Goal: Task Accomplishment & Management: Manage account settings

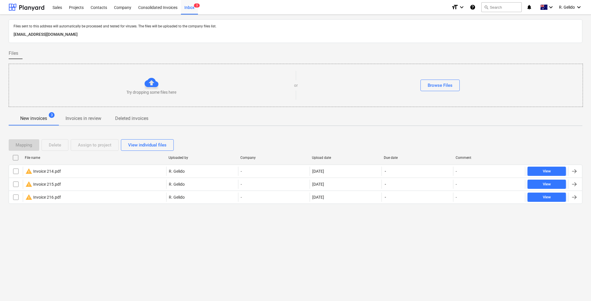
click at [225, 276] on div "Files sent to this address will automatically be processed and tested for virus…" at bounding box center [295, 158] width 591 height 286
click at [77, 9] on div "Projects" at bounding box center [76, 7] width 22 height 15
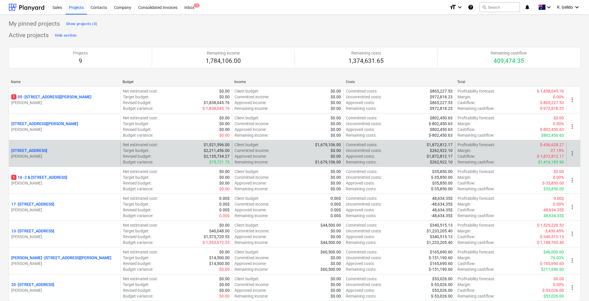
click at [45, 151] on p "[STREET_ADDRESS]" at bounding box center [29, 151] width 36 height 6
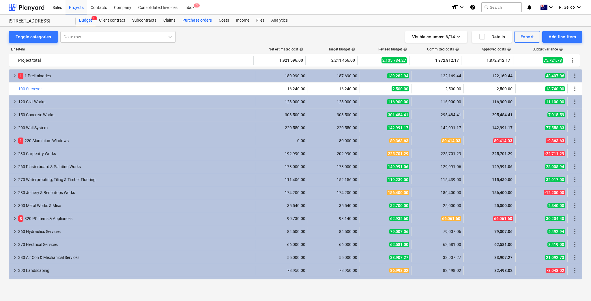
click at [197, 18] on div "Purchase orders" at bounding box center [197, 21] width 36 height 12
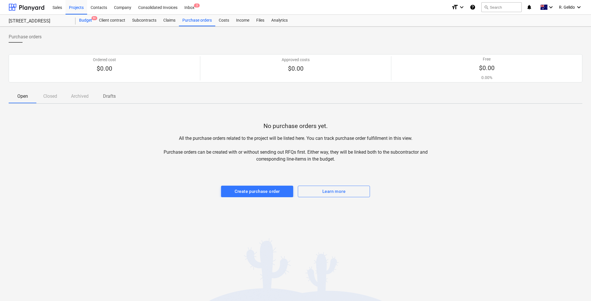
click at [91, 18] on div "Budget 9+" at bounding box center [86, 21] width 20 height 12
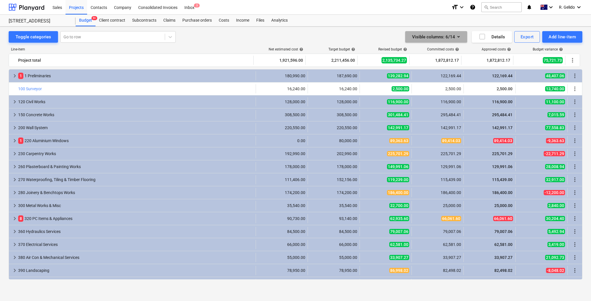
click at [457, 35] on icon "button" at bounding box center [458, 36] width 7 height 7
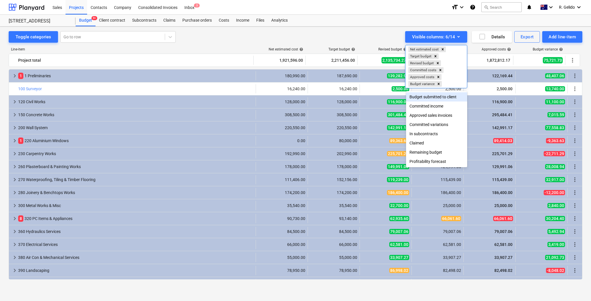
click at [317, 36] on div at bounding box center [295, 150] width 591 height 301
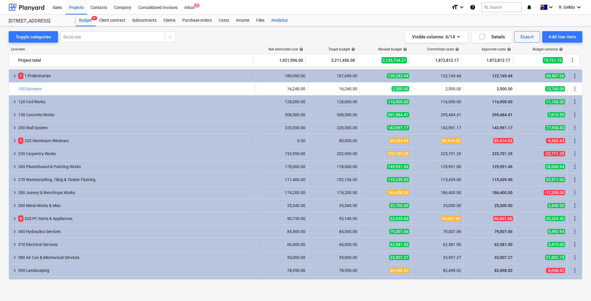
click at [273, 20] on div "Analytics" at bounding box center [279, 21] width 23 height 12
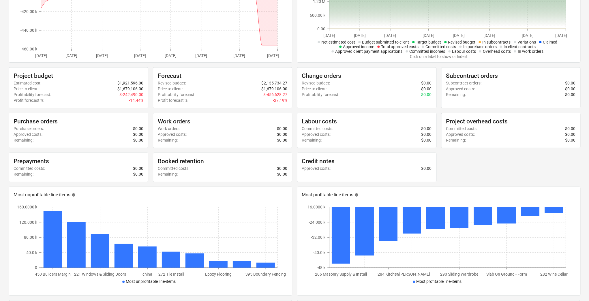
scroll to position [80, 0]
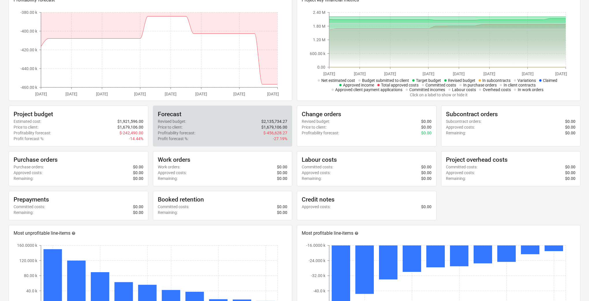
click at [217, 136] on div "Profit forecast % : -27.19%" at bounding box center [223, 139] width 130 height 6
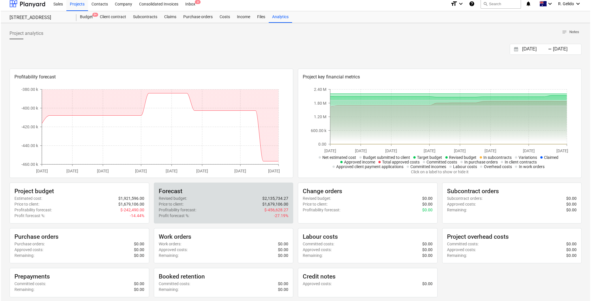
scroll to position [0, 0]
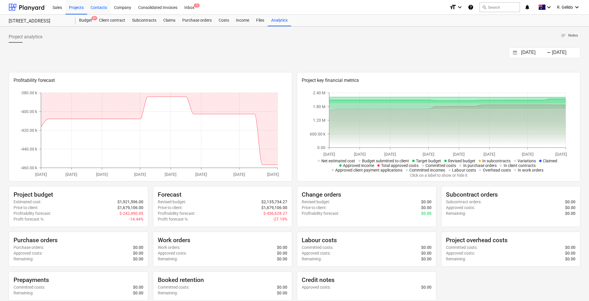
click at [100, 6] on div "Contacts" at bounding box center [98, 7] width 23 height 15
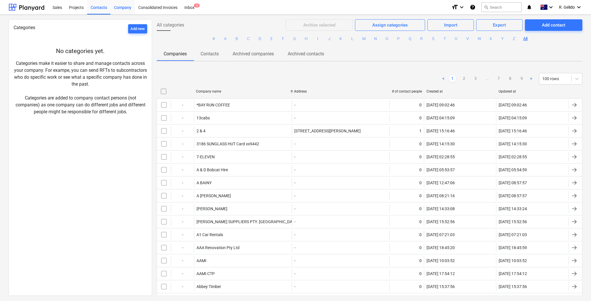
click at [119, 12] on div "Company" at bounding box center [122, 7] width 24 height 15
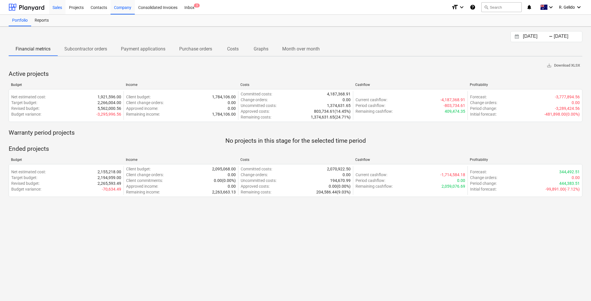
click at [63, 10] on div "Sales" at bounding box center [57, 7] width 16 height 15
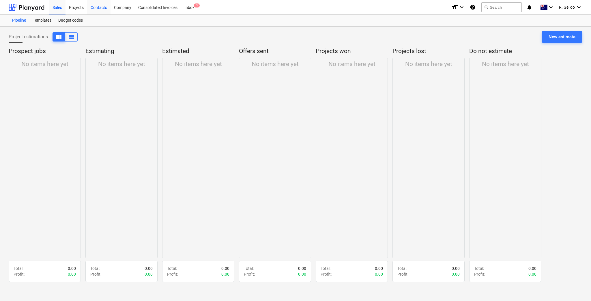
click at [99, 10] on div "Contacts" at bounding box center [98, 7] width 23 height 15
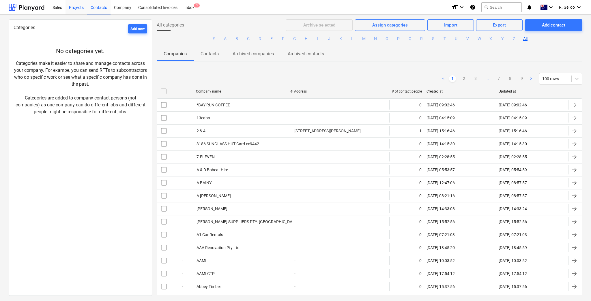
click at [81, 9] on div "Projects" at bounding box center [76, 7] width 22 height 15
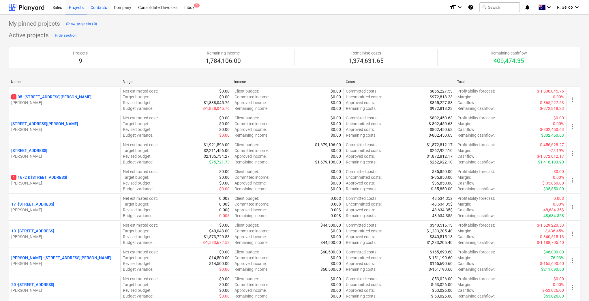
click at [106, 11] on div "Contacts" at bounding box center [98, 7] width 23 height 15
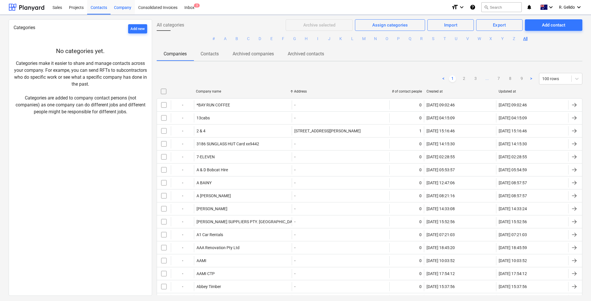
click at [120, 10] on div "Company" at bounding box center [122, 7] width 24 height 15
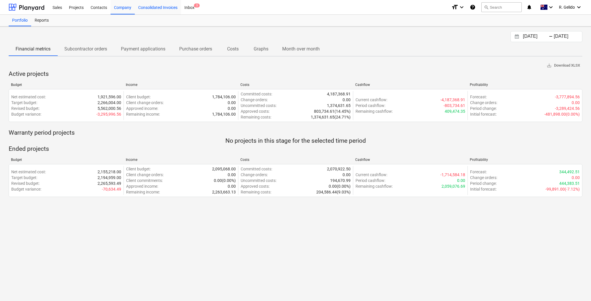
click at [163, 10] on div "Consolidated Invoices" at bounding box center [158, 7] width 46 height 15
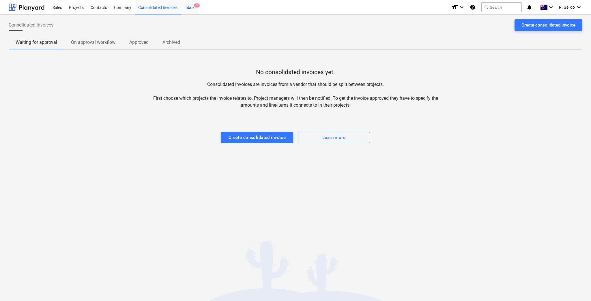
click at [189, 10] on div "Inbox 3" at bounding box center [189, 7] width 17 height 15
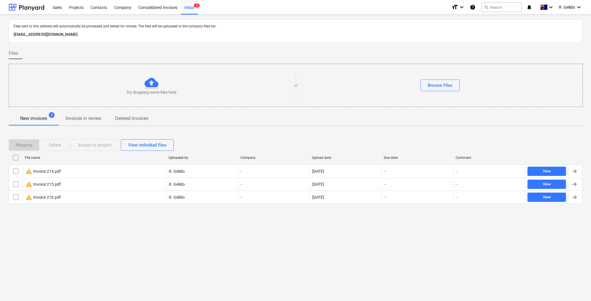
click at [188, 60] on div at bounding box center [296, 61] width 574 height 5
click at [60, 5] on div "Sales" at bounding box center [57, 7] width 16 height 15
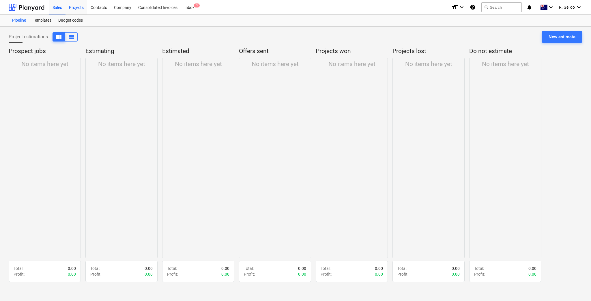
click at [82, 9] on div "Projects" at bounding box center [76, 7] width 22 height 15
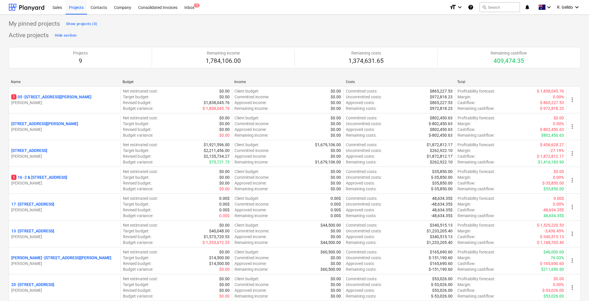
click at [168, 30] on div "My pinned projects Show projects (0) Active projects Hide section Projects 9 Re…" at bounding box center [295, 288] width 572 height 538
click at [181, 34] on div "Active projects Hide section Projects 9 Remaining income 1,784,106.00 Remaining…" at bounding box center [295, 183] width 572 height 304
click at [168, 9] on div "Consolidated Invoices" at bounding box center [158, 7] width 46 height 15
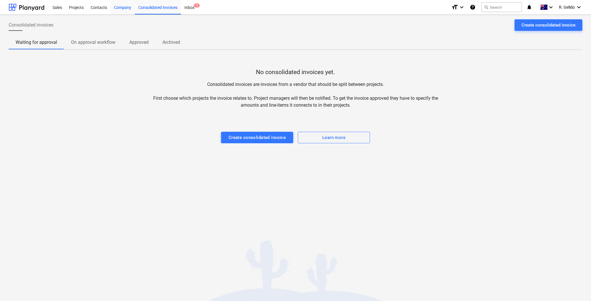
click at [129, 8] on div "Company" at bounding box center [122, 7] width 24 height 15
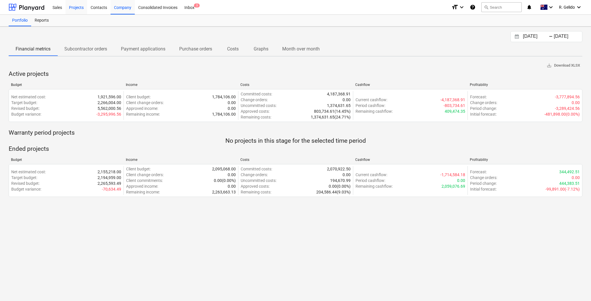
click at [82, 8] on div "Projects" at bounding box center [76, 7] width 22 height 15
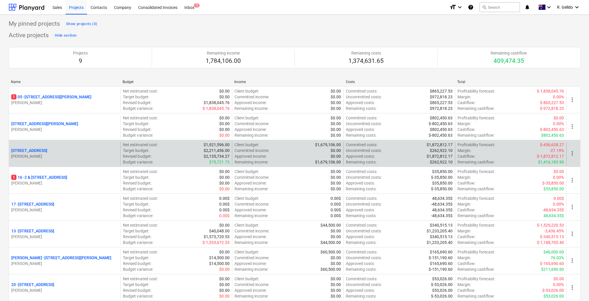
click at [40, 149] on p "[STREET_ADDRESS]" at bounding box center [29, 151] width 36 height 6
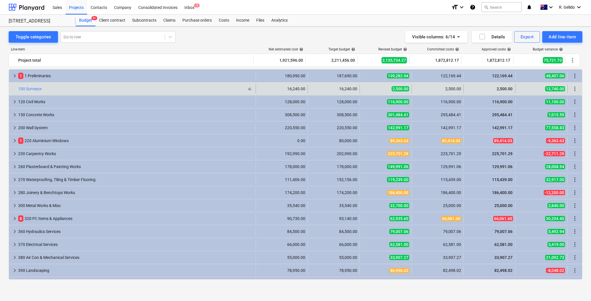
click at [51, 88] on div "bar_chart 100 Surveyor" at bounding box center [135, 89] width 235 height 5
click at [289, 90] on div "16,240.00" at bounding box center [281, 89] width 47 height 5
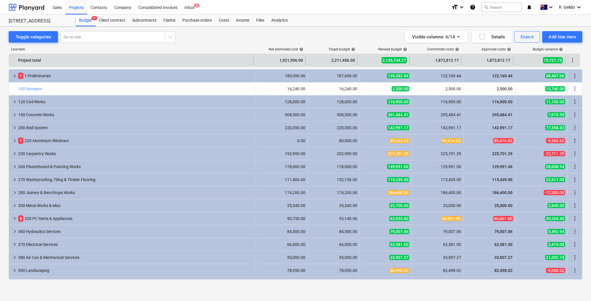
click at [447, 62] on div "1,872,812.17" at bounding box center [435, 60] width 47 height 9
click at [408, 59] on div "2,135,734.27" at bounding box center [383, 60] width 52 height 9
click at [401, 60] on span "2,135,734.27" at bounding box center [393, 60] width 25 height 6
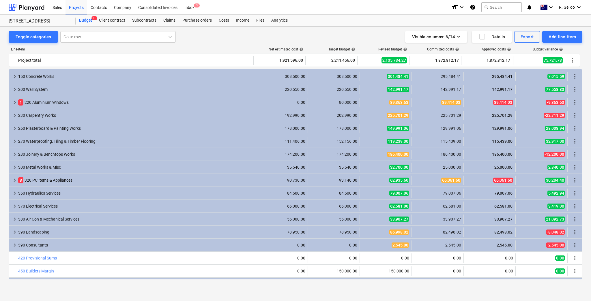
scroll to position [49, 0]
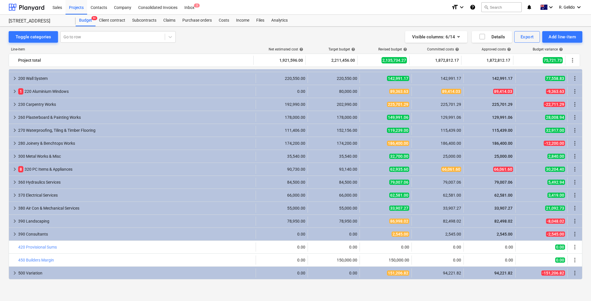
click at [381, 29] on div "Toggle categories Go to row Visible columns : 6/14 Details Export Add line-item…" at bounding box center [295, 159] width 591 height 265
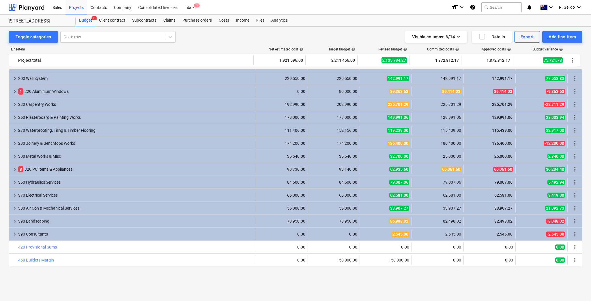
scroll to position [0, 0]
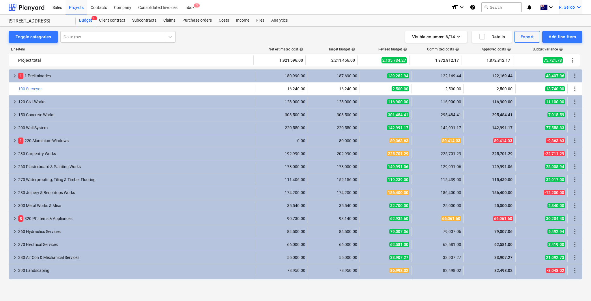
click at [577, 8] on icon "keyboard_arrow_down" at bounding box center [578, 7] width 7 height 7
click at [333, 7] on div at bounding box center [295, 150] width 591 height 301
click at [187, 7] on div "Inbox 3" at bounding box center [189, 7] width 17 height 15
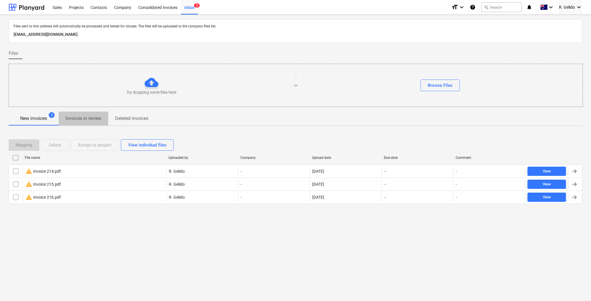
click at [89, 119] on p "Invoices in review" at bounding box center [83, 118] width 36 height 7
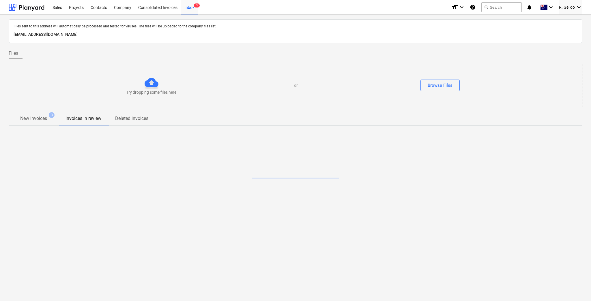
click at [40, 121] on p "New invoices" at bounding box center [33, 118] width 27 height 7
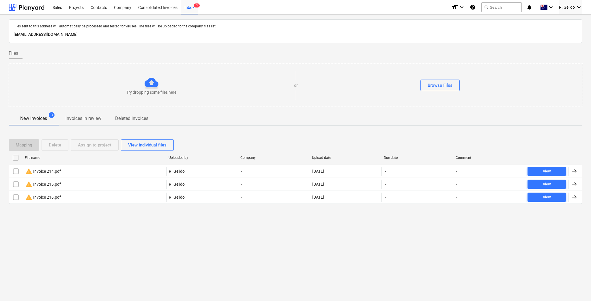
click at [381, 292] on div "Files sent to this address will automatically be processed and tested for virus…" at bounding box center [295, 158] width 591 height 286
click at [437, 263] on div "Files sent to this address will automatically be processed and tested for virus…" at bounding box center [295, 158] width 591 height 286
click at [132, 36] on p "[EMAIL_ADDRESS][DOMAIN_NAME]" at bounding box center [296, 34] width 564 height 7
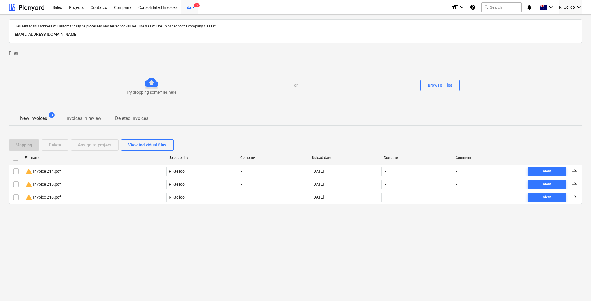
click at [132, 36] on p "[EMAIL_ADDRESS][DOMAIN_NAME]" at bounding box center [296, 34] width 564 height 7
click at [149, 237] on div "Files sent to this address will automatically be processed and tested for virus…" at bounding box center [295, 158] width 591 height 286
drag, startPoint x: 140, startPoint y: 35, endPoint x: 14, endPoint y: 33, distance: 125.5
click at [14, 33] on p "[EMAIL_ADDRESS][DOMAIN_NAME]" at bounding box center [296, 34] width 564 height 7
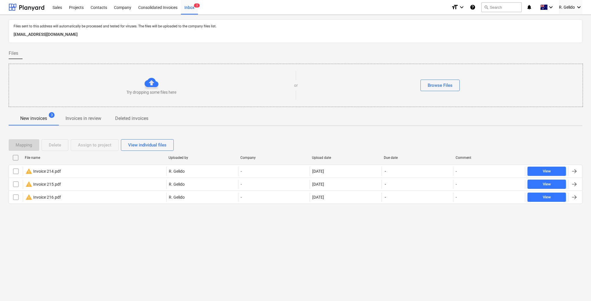
copy p "[EMAIL_ADDRESS][DOMAIN_NAME]"
click at [31, 35] on p "[EMAIL_ADDRESS][DOMAIN_NAME]" at bounding box center [296, 34] width 564 height 7
click at [193, 5] on div "Inbox 3" at bounding box center [189, 7] width 17 height 15
click at [160, 9] on div "Consolidated Invoices" at bounding box center [158, 7] width 46 height 15
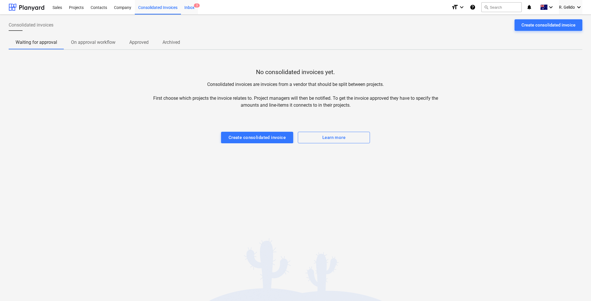
click at [191, 8] on div "Inbox 3" at bounding box center [189, 7] width 17 height 15
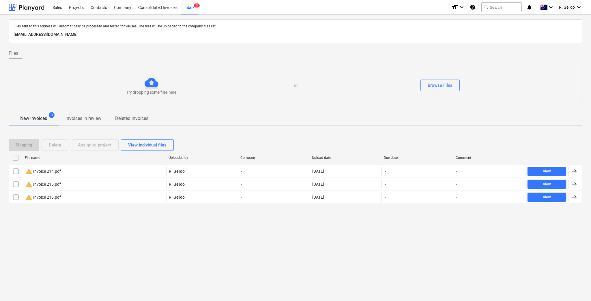
click at [48, 34] on p "[EMAIL_ADDRESS][DOMAIN_NAME]" at bounding box center [296, 34] width 564 height 7
click at [221, 53] on div "Files" at bounding box center [296, 54] width 574 height 12
click at [29, 9] on div at bounding box center [27, 7] width 36 height 14
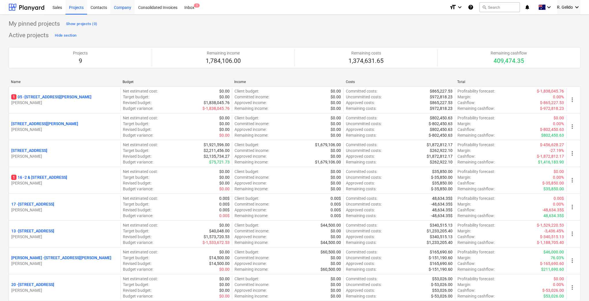
click at [122, 7] on div "Company" at bounding box center [122, 7] width 24 height 15
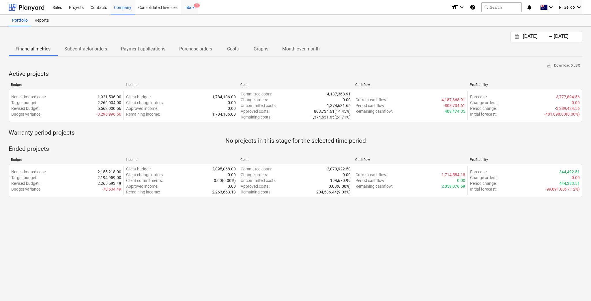
click at [191, 6] on div "Inbox 3" at bounding box center [189, 7] width 17 height 15
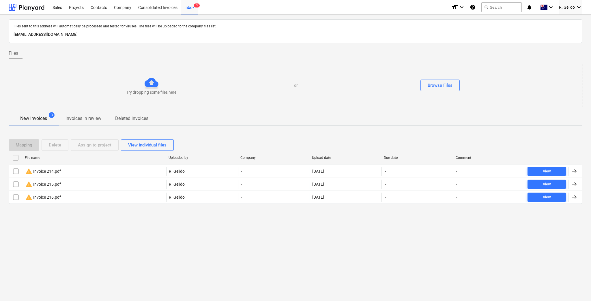
drag, startPoint x: 74, startPoint y: 33, endPoint x: 130, endPoint y: 38, distance: 56.7
click at [130, 38] on p "[EMAIL_ADDRESS][DOMAIN_NAME]" at bounding box center [296, 34] width 564 height 7
click at [85, 119] on p "Invoices in review" at bounding box center [83, 118] width 36 height 7
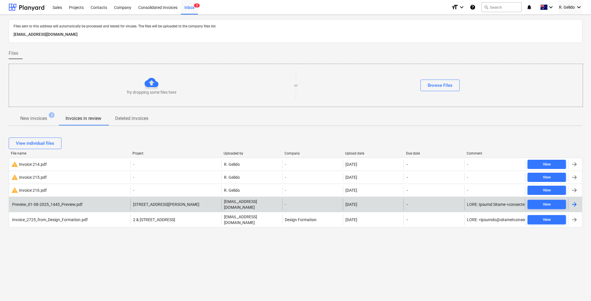
click at [80, 205] on div "Preview_01-08-2025_1445_Preview.pdf" at bounding box center [46, 204] width 71 height 5
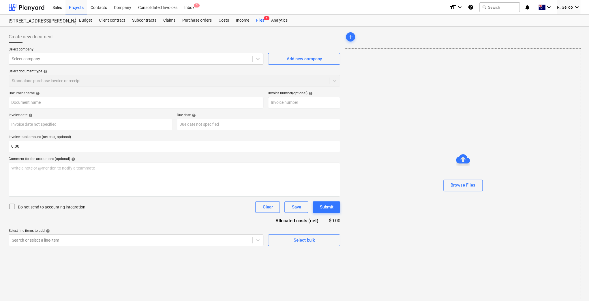
type input "Preview_01-08-2025_1445_Preview.pdf"
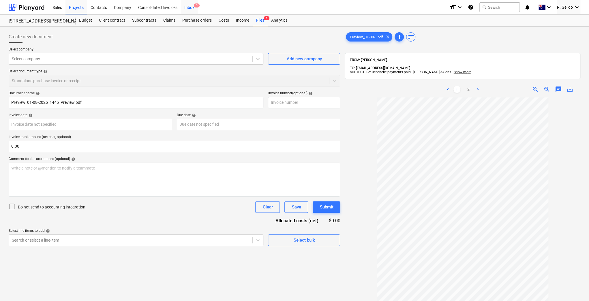
click at [190, 9] on div "Inbox 3" at bounding box center [189, 7] width 17 height 15
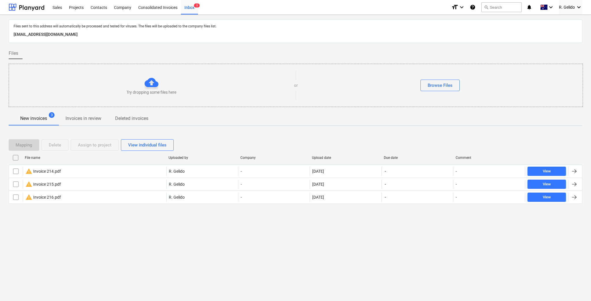
click at [113, 35] on p "[EMAIL_ADDRESS][DOMAIN_NAME]" at bounding box center [296, 34] width 564 height 7
copy p "[EMAIL_ADDRESS][DOMAIN_NAME]"
click at [188, 8] on div "Inbox 3" at bounding box center [189, 7] width 17 height 15
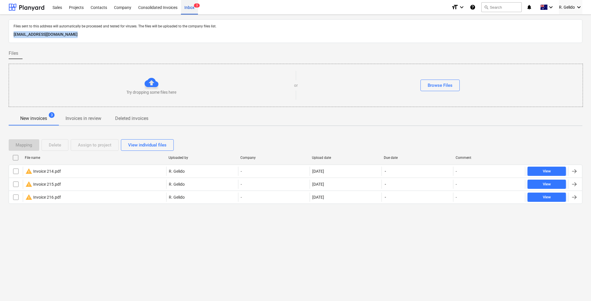
click at [190, 6] on div "Inbox 3" at bounding box center [189, 7] width 17 height 15
click at [293, 29] on p "Files sent to this address will automatically be processed and tested for virus…" at bounding box center [296, 26] width 564 height 5
click at [240, 231] on div "Files sent to this address will automatically be processed and tested for virus…" at bounding box center [295, 158] width 591 height 286
click at [257, 236] on div "Files sent to this address will automatically be processed and tested for virus…" at bounding box center [295, 158] width 591 height 286
click at [74, 5] on div "Projects" at bounding box center [76, 7] width 22 height 15
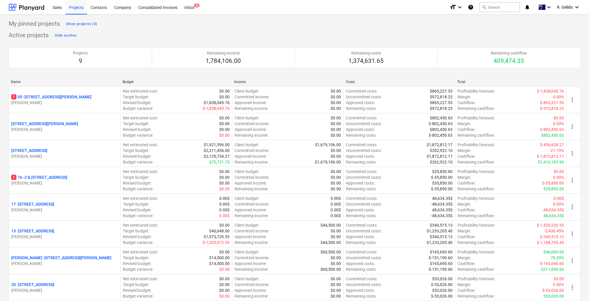
click at [212, 6] on div "Sales Projects Contacts Company Consolidated Invoices Inbox 3" at bounding box center [247, 7] width 396 height 14
click at [192, 9] on div "Inbox 3" at bounding box center [189, 7] width 17 height 15
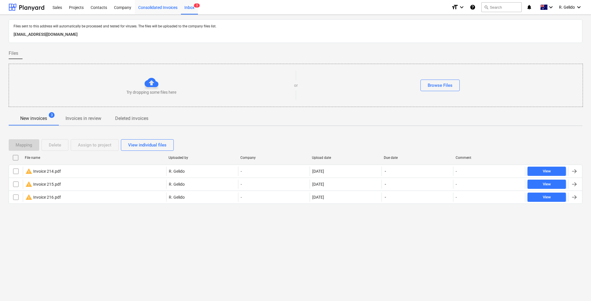
click at [155, 5] on div "Consolidated Invoices" at bounding box center [158, 7] width 46 height 15
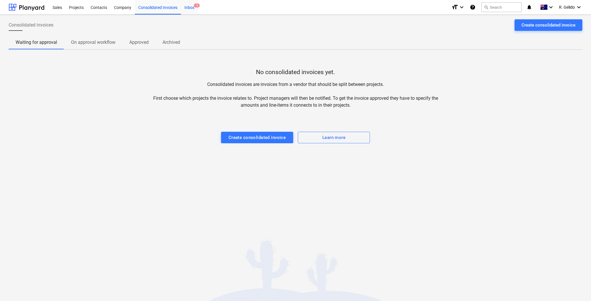
click at [194, 8] on div "Inbox 3" at bounding box center [189, 7] width 17 height 15
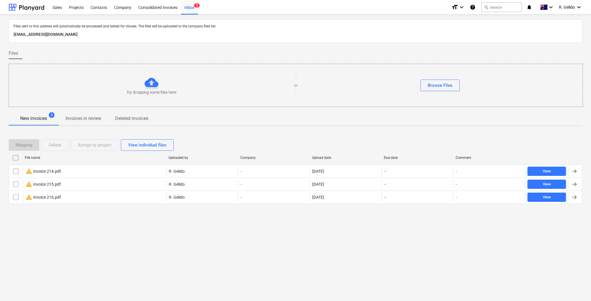
click at [183, 245] on div "Files sent to this address will automatically be processed and tested for virus…" at bounding box center [295, 158] width 591 height 286
click at [144, 12] on div "Consolidated Invoices" at bounding box center [158, 7] width 46 height 15
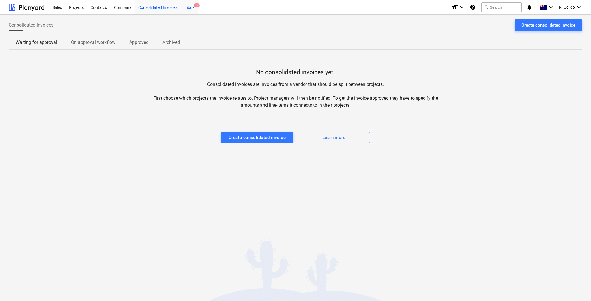
click at [190, 9] on div "Inbox 3" at bounding box center [189, 7] width 17 height 15
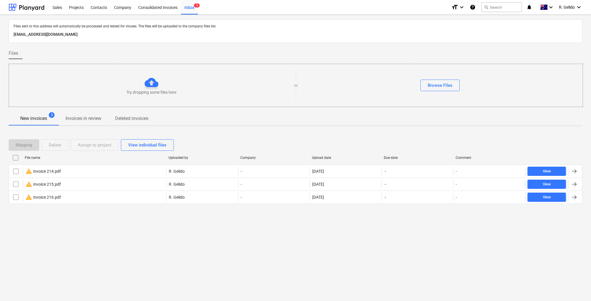
click at [207, 252] on div "Files sent to this address will automatically be processed and tested for virus…" at bounding box center [295, 158] width 591 height 286
click at [413, 263] on div "Files sent to this address will automatically be processed and tested for virus…" at bounding box center [295, 158] width 591 height 286
click at [254, 256] on div "Files sent to this address will automatically be processed and tested for virus…" at bounding box center [295, 158] width 591 height 286
click at [26, 31] on p "[EMAIL_ADDRESS][DOMAIN_NAME]" at bounding box center [296, 34] width 564 height 7
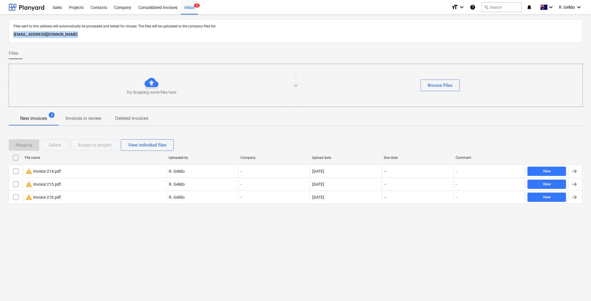
click at [26, 31] on p "[EMAIL_ADDRESS][DOMAIN_NAME]" at bounding box center [296, 34] width 564 height 7
copy p "[EMAIL_ADDRESS][DOMAIN_NAME]"
click at [234, 250] on div "Files sent to this address will automatically be processed and tested for virus…" at bounding box center [295, 158] width 591 height 286
click at [240, 248] on div "Files sent to this address will automatically be processed and tested for virus…" at bounding box center [295, 158] width 591 height 286
click at [42, 35] on p "[EMAIL_ADDRESS][DOMAIN_NAME]" at bounding box center [296, 34] width 564 height 7
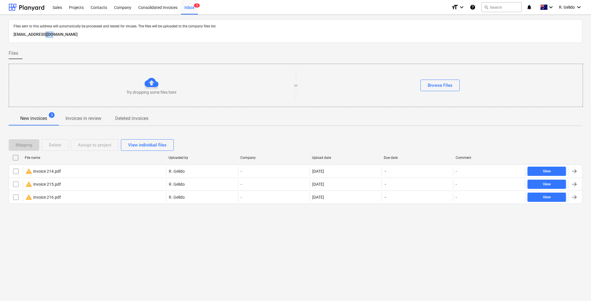
click at [42, 35] on p "[EMAIL_ADDRESS][DOMAIN_NAME]" at bounding box center [296, 34] width 564 height 7
click at [48, 35] on p "[EMAIL_ADDRESS][DOMAIN_NAME]" at bounding box center [296, 34] width 564 height 7
click at [194, 49] on div "Files" at bounding box center [296, 54] width 574 height 12
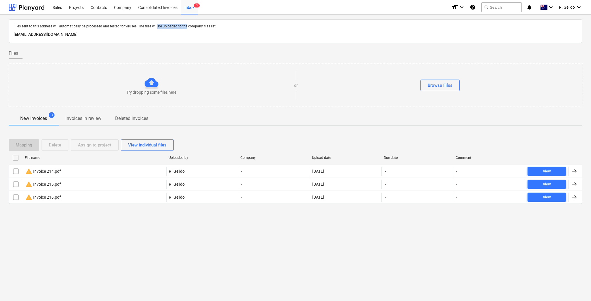
drag, startPoint x: 185, startPoint y: 27, endPoint x: 156, endPoint y: 23, distance: 28.7
click at [156, 23] on div "Files sent to this address will automatically be processed and tested for virus…" at bounding box center [295, 26] width 566 height 7
click at [179, 25] on p "Files sent to this address will automatically be processed and tested for virus…" at bounding box center [296, 26] width 564 height 5
drag, startPoint x: 210, startPoint y: 27, endPoint x: 178, endPoint y: 26, distance: 32.3
click at [178, 26] on p "Files sent to this address will automatically be processed and tested for virus…" at bounding box center [296, 26] width 564 height 5
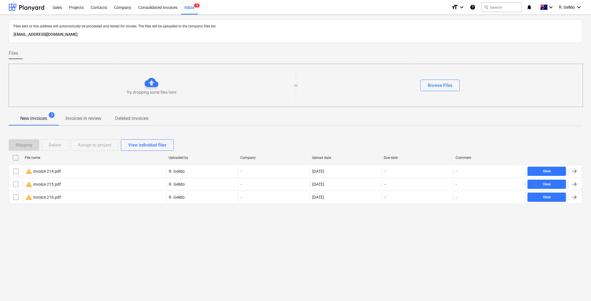
click at [242, 51] on div "Files" at bounding box center [296, 54] width 574 height 12
click at [182, 237] on div "Files sent to this address will automatically be processed and tested for virus…" at bounding box center [295, 158] width 591 height 286
click at [326, 267] on div "Files sent to this address will automatically be processed and tested for virus…" at bounding box center [295, 158] width 591 height 286
click at [89, 119] on p "Invoices in review" at bounding box center [83, 118] width 36 height 7
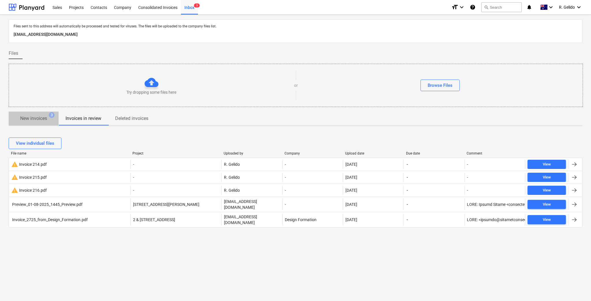
click at [29, 120] on p "New invoices" at bounding box center [33, 118] width 27 height 7
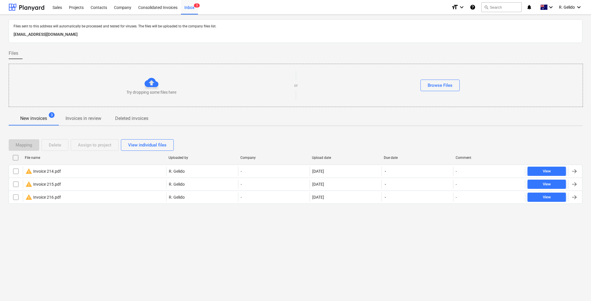
click at [88, 232] on div "Files sent to this address will automatically be processed and tested for virus…" at bounding box center [295, 158] width 591 height 286
click at [578, 8] on icon "keyboard_arrow_down" at bounding box center [578, 7] width 7 height 7
click at [151, 144] on div "View individual files" at bounding box center [147, 145] width 38 height 8
click at [72, 115] on p "Invoices in review" at bounding box center [83, 118] width 36 height 7
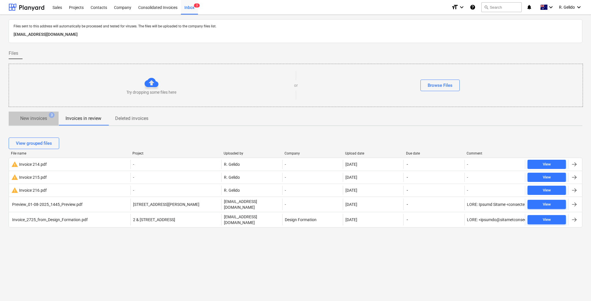
click at [42, 118] on p "New invoices" at bounding box center [33, 118] width 27 height 7
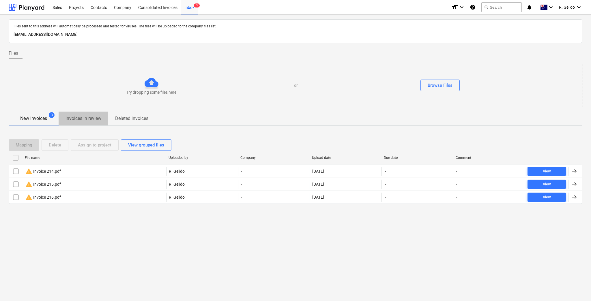
click at [80, 119] on p "Invoices in review" at bounding box center [83, 118] width 36 height 7
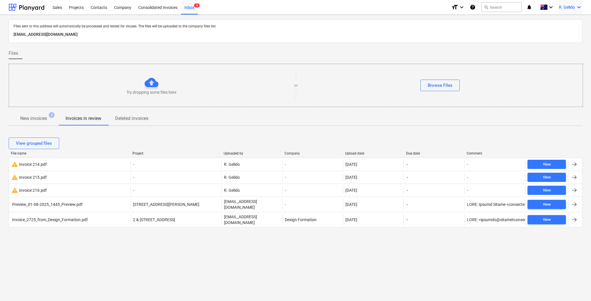
click at [578, 8] on icon "keyboard_arrow_down" at bounding box center [578, 7] width 7 height 7
drag, startPoint x: 185, startPoint y: 9, endPoint x: 278, endPoint y: 8, distance: 93.5
click at [278, 8] on div at bounding box center [295, 150] width 591 height 301
click at [576, 6] on icon "keyboard_arrow_down" at bounding box center [578, 7] width 7 height 7
click at [563, 22] on div "Settings" at bounding box center [565, 22] width 35 height 9
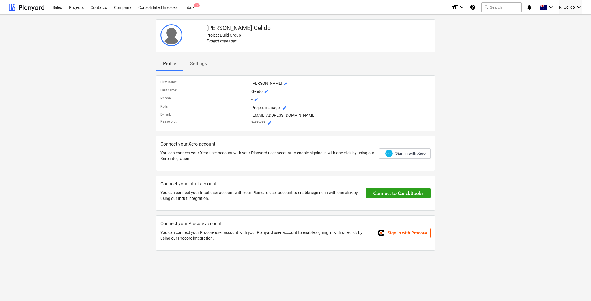
click at [492, 98] on div "Rachel Gelido Project Build Group Project manager Profile Settings First name :…" at bounding box center [295, 137] width 578 height 241
drag, startPoint x: 168, startPoint y: 153, endPoint x: 211, endPoint y: 152, distance: 43.3
click at [211, 152] on p "You can connect your Xero user account with your Planyard user account to enabl…" at bounding box center [267, 156] width 214 height 12
drag, startPoint x: 272, startPoint y: 152, endPoint x: 223, endPoint y: 152, distance: 49.6
click at [223, 152] on p "You can connect your Xero user account with your Planyard user account to enabl…" at bounding box center [267, 156] width 214 height 12
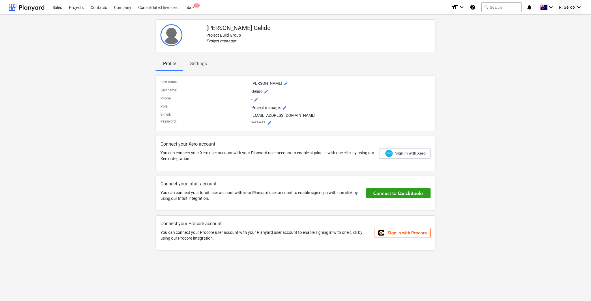
click at [295, 153] on p "You can connect your Xero user account with your Planyard user account to enabl…" at bounding box center [267, 156] width 214 height 12
click at [400, 154] on span "Sign in with Xero" at bounding box center [410, 153] width 30 height 5
click at [133, 121] on div "Rachel Gelido Project Build Group Project manager Profile Settings First name :…" at bounding box center [295, 137] width 578 height 241
click at [97, 90] on div "Rachel Gelido Project Build Group Project manager Profile Settings First name :…" at bounding box center [295, 137] width 578 height 241
click at [578, 8] on icon "keyboard_arrow_down" at bounding box center [578, 7] width 7 height 7
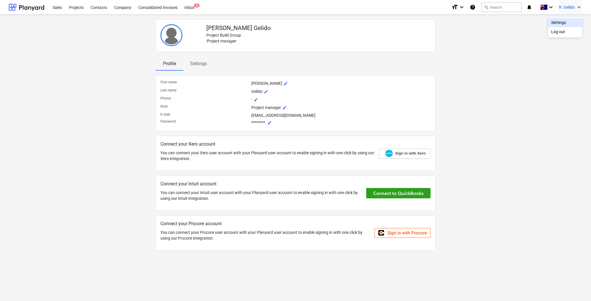
click at [59, 8] on div at bounding box center [295, 150] width 591 height 301
click at [78, 8] on div "Projects" at bounding box center [76, 7] width 22 height 15
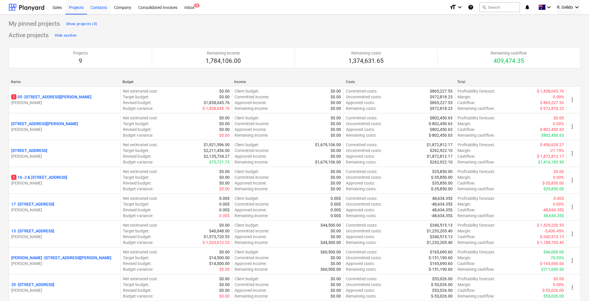
click at [99, 8] on div "Contacts" at bounding box center [98, 7] width 23 height 15
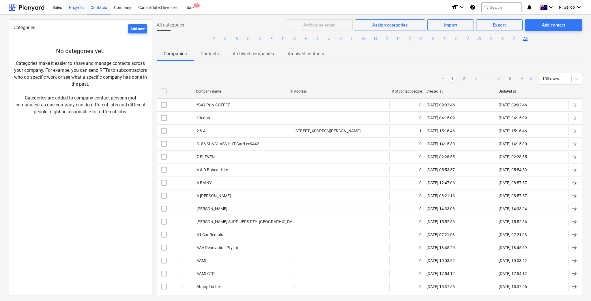
click at [75, 10] on div "Projects" at bounding box center [76, 7] width 22 height 15
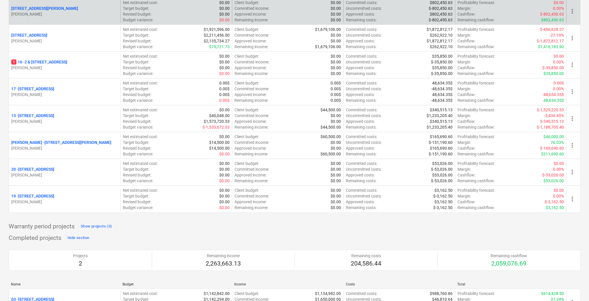
scroll to position [231, 0]
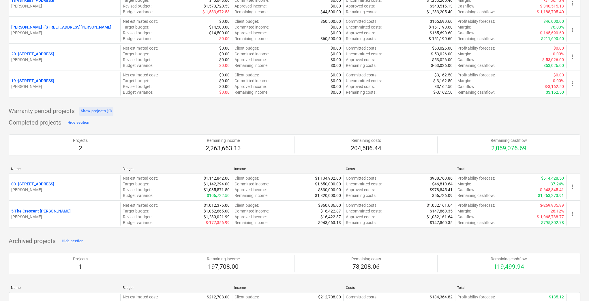
click at [105, 110] on div "Show projects (0)" at bounding box center [96, 111] width 31 height 7
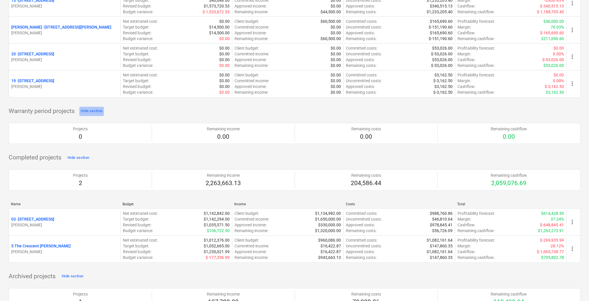
click at [94, 110] on div "Hide section" at bounding box center [92, 111] width 22 height 7
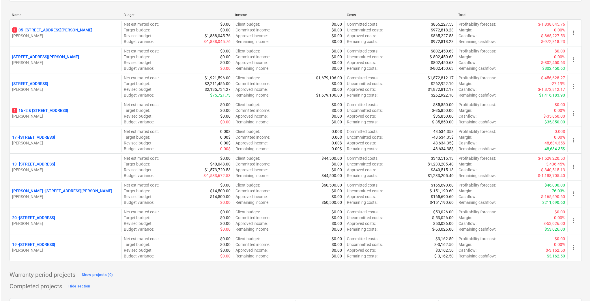
scroll to position [0, 0]
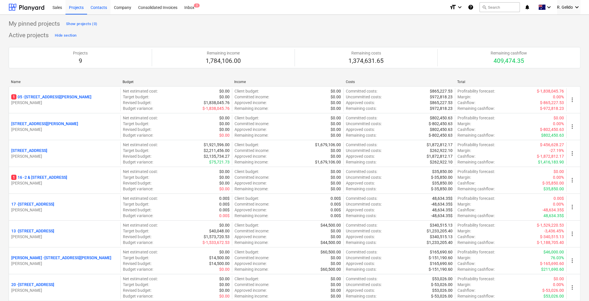
click at [101, 7] on div "Contacts" at bounding box center [98, 7] width 23 height 15
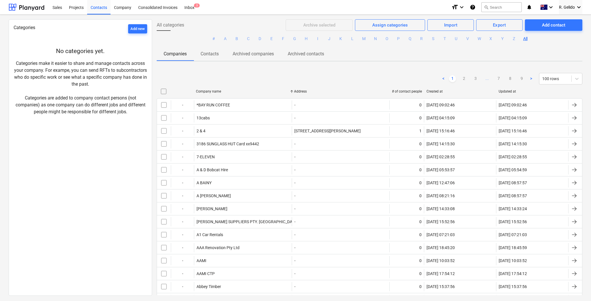
click at [99, 155] on div "Categories Add new No categories yet. Categories make it easier to share and ma…" at bounding box center [80, 157] width 143 height 277
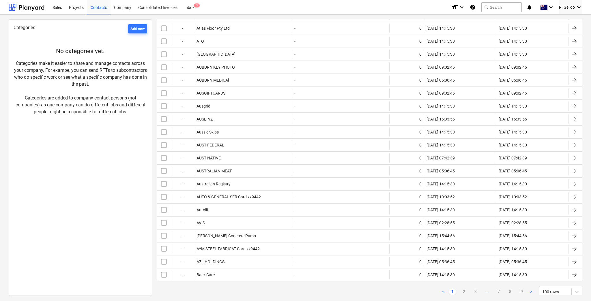
scroll to position [1123, 0]
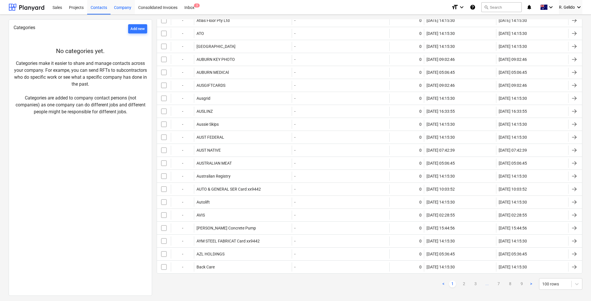
click at [121, 12] on div "Company" at bounding box center [122, 7] width 24 height 15
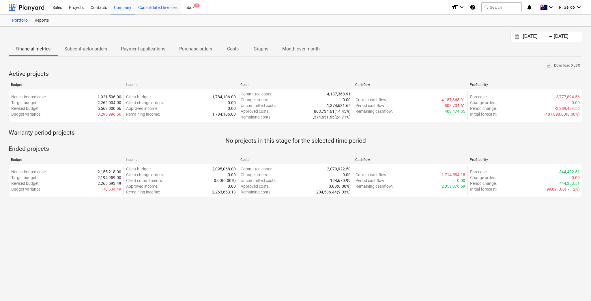
click at [155, 11] on div "Consolidated Invoices" at bounding box center [158, 7] width 46 height 15
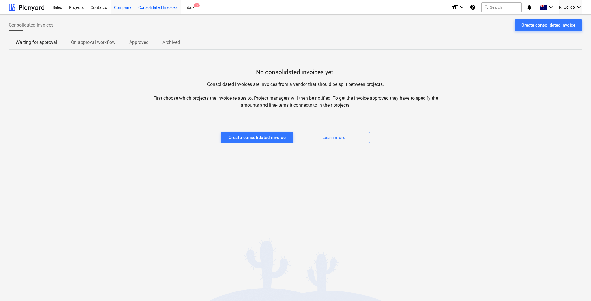
click at [121, 11] on div "Company" at bounding box center [122, 7] width 24 height 15
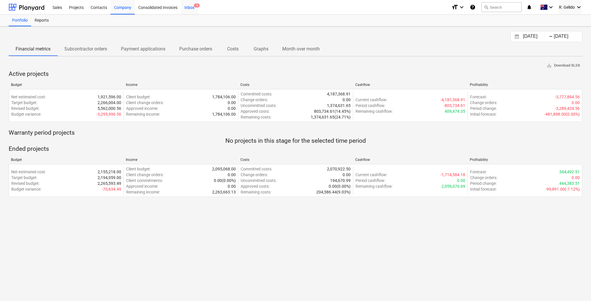
click at [194, 7] on span "3" at bounding box center [197, 5] width 6 height 4
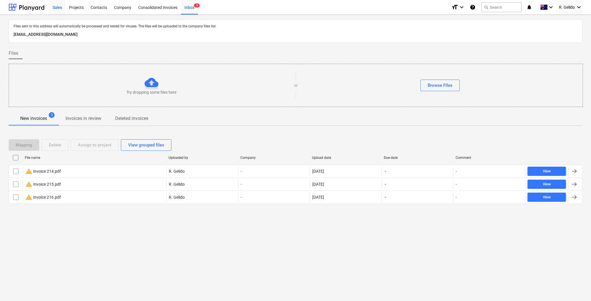
click at [60, 6] on div "Sales" at bounding box center [57, 7] width 16 height 15
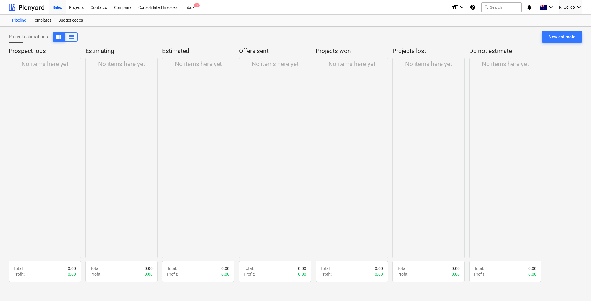
click at [260, 16] on div "Pipeline Templates Budget codes" at bounding box center [296, 21] width 574 height 12
